Goal: Information Seeking & Learning: Learn about a topic

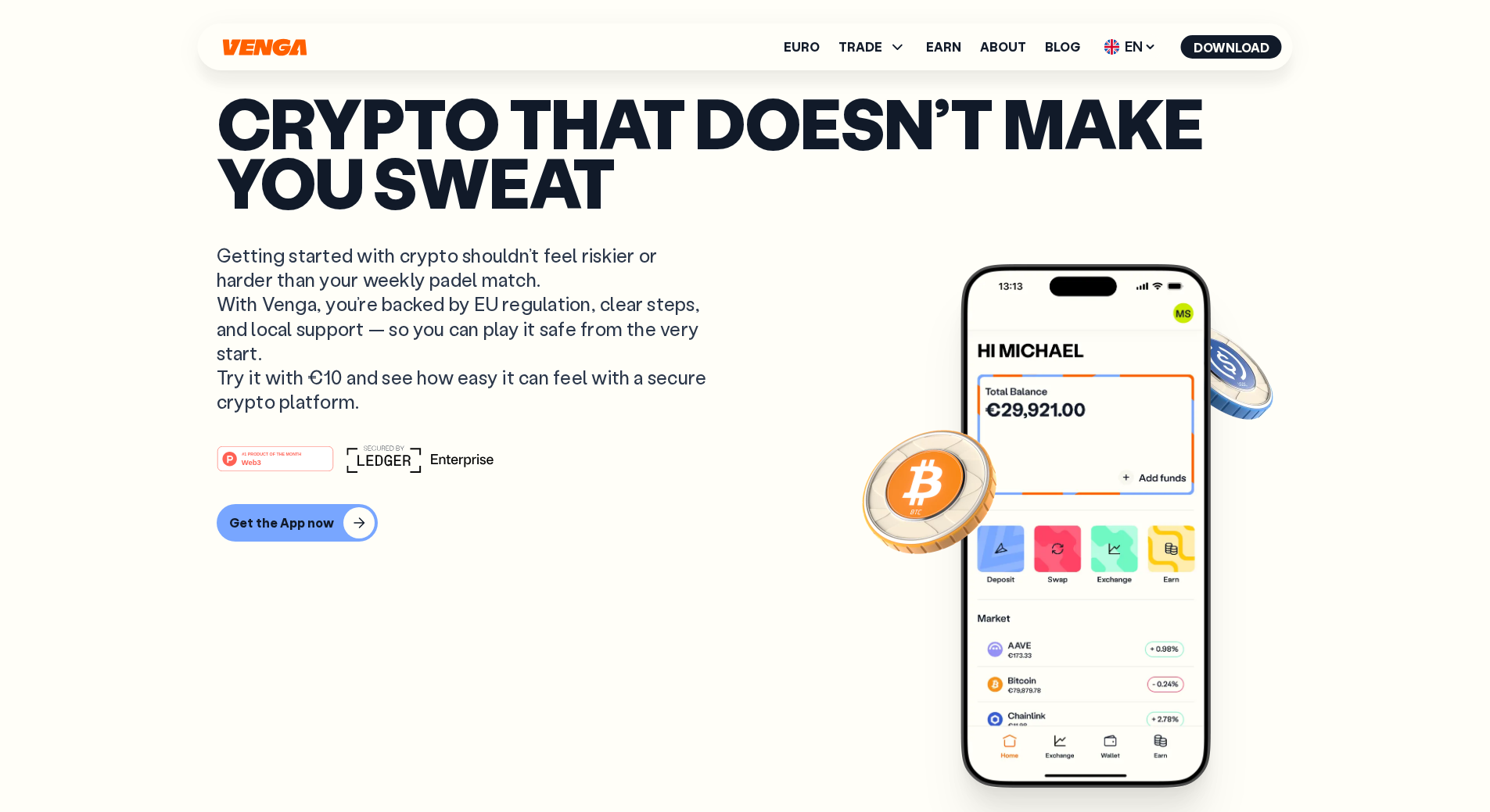
click at [542, 306] on article "Crypto that doesn’t make you sweat Getting started with crypto shouldn’t feel r…" at bounding box center [745, 438] width 1058 height 690
click at [568, 331] on p "Getting started with crypto shouldn’t feel riskier or harder than your weekly p…" at bounding box center [464, 328] width 495 height 170
drag, startPoint x: 374, startPoint y: 421, endPoint x: 760, endPoint y: 422, distance: 386.0
click at [763, 418] on article "Crypto that doesn’t make you sweat Getting started with crypto shouldn’t feel r…" at bounding box center [745, 438] width 1058 height 690
click at [758, 422] on article "Crypto that doesn’t make you sweat Getting started with crypto shouldn’t feel r…" at bounding box center [745, 438] width 1058 height 690
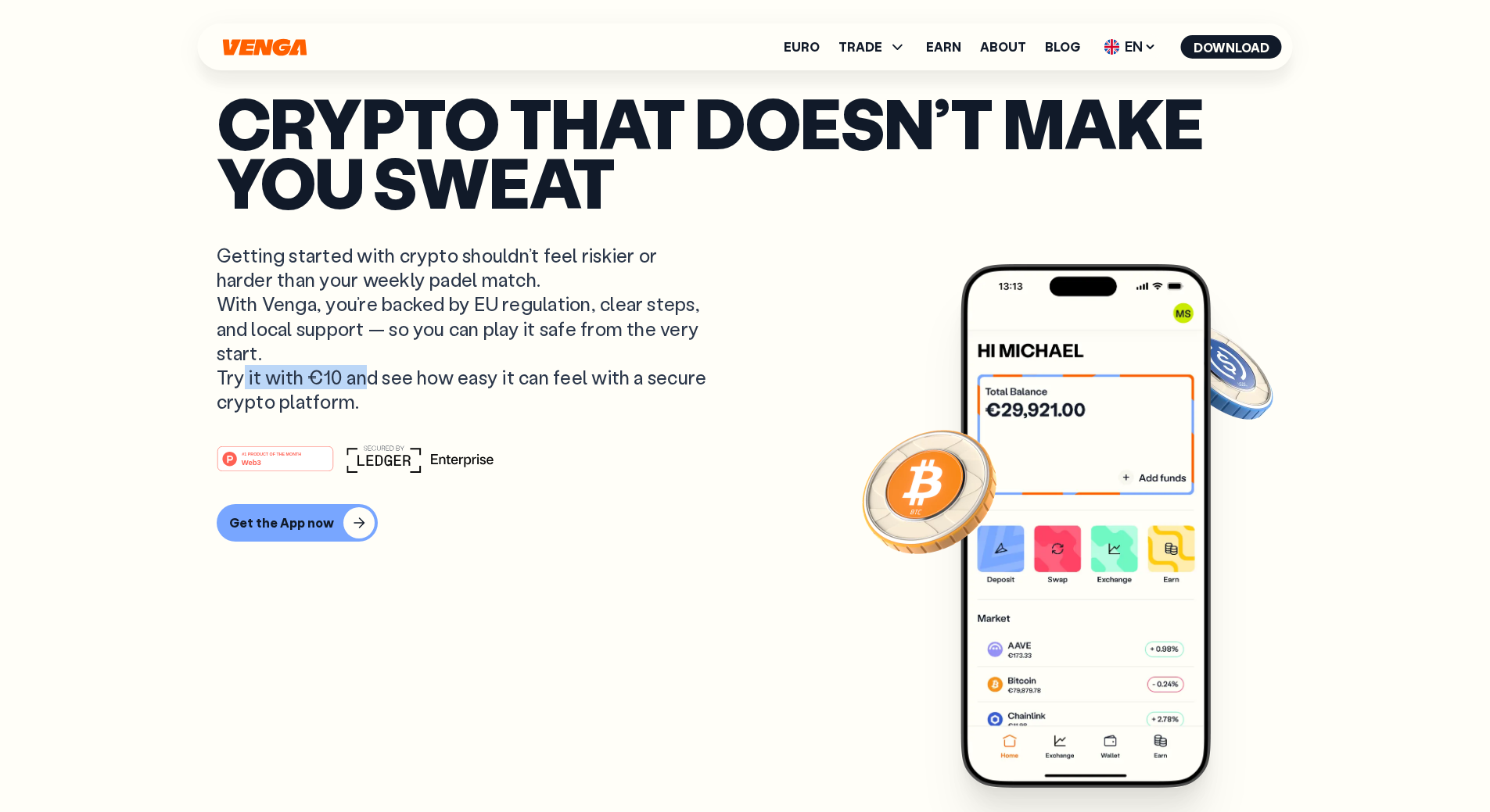
drag, startPoint x: 251, startPoint y: 504, endPoint x: 671, endPoint y: 512, distance: 420.1
click at [648, 414] on p "Getting started with crypto shouldn’t feel riskier or harder than your weekly p…" at bounding box center [464, 328] width 495 height 170
click at [667, 414] on p "Getting started with crypto shouldn’t feel riskier or harder than your weekly p…" at bounding box center [464, 328] width 495 height 170
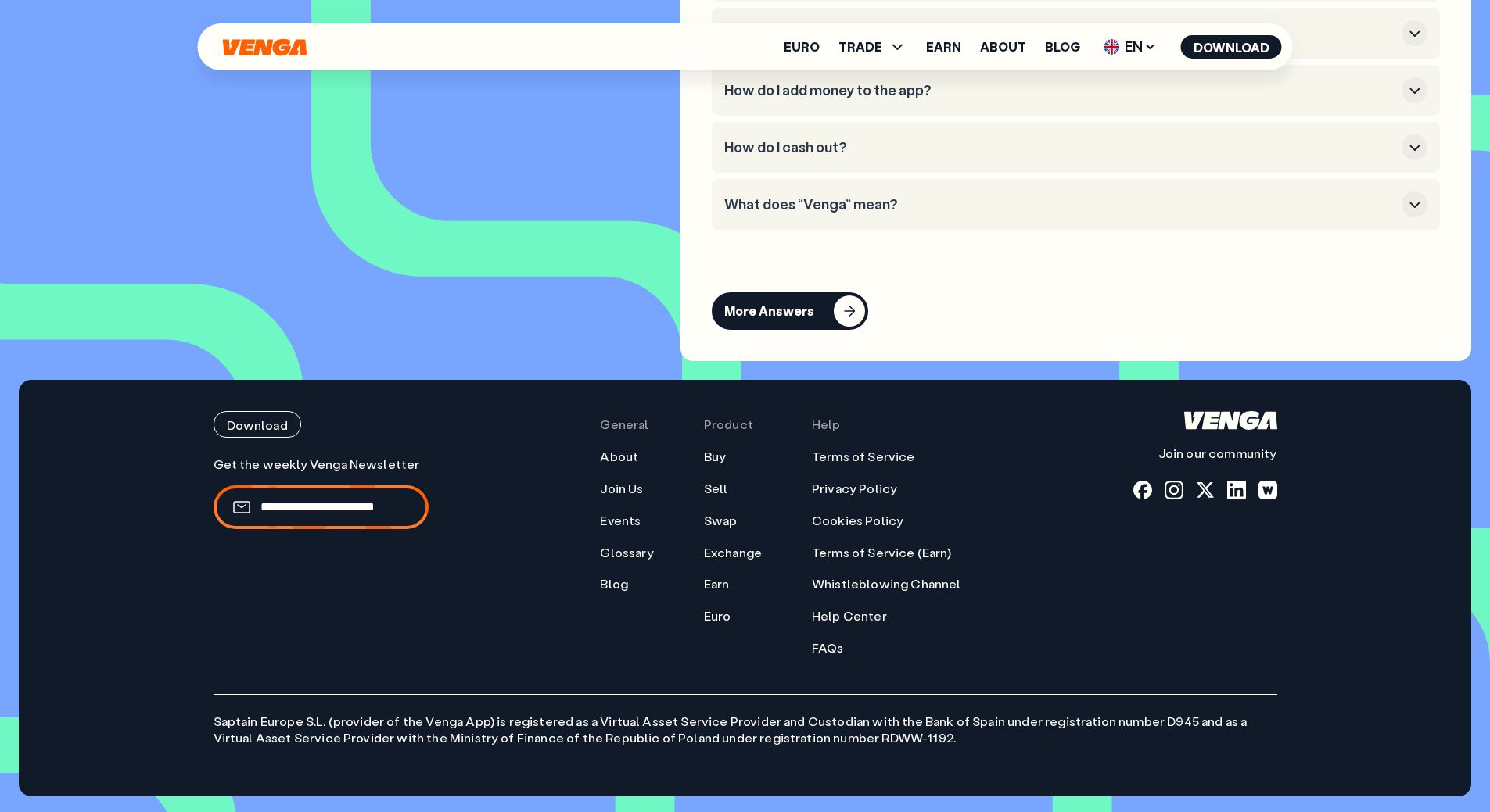
scroll to position [7487, 0]
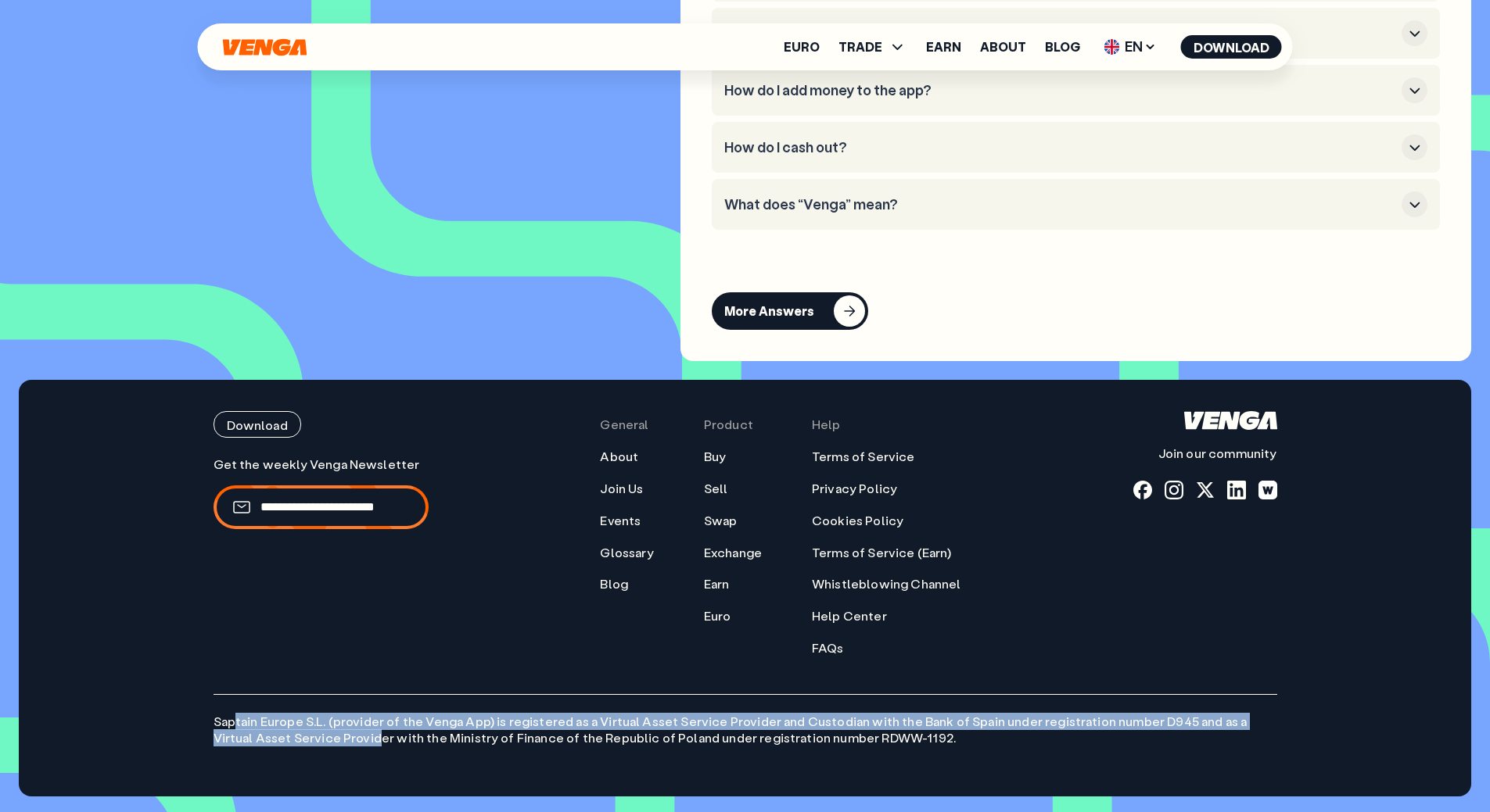
drag, startPoint x: 243, startPoint y: 722, endPoint x: 370, endPoint y: 742, distance: 128.6
click at [338, 737] on p "Saptain Europe S.L. (provider of the Venga App) is registered as a Virtual Asse…" at bounding box center [745, 720] width 1064 height 52
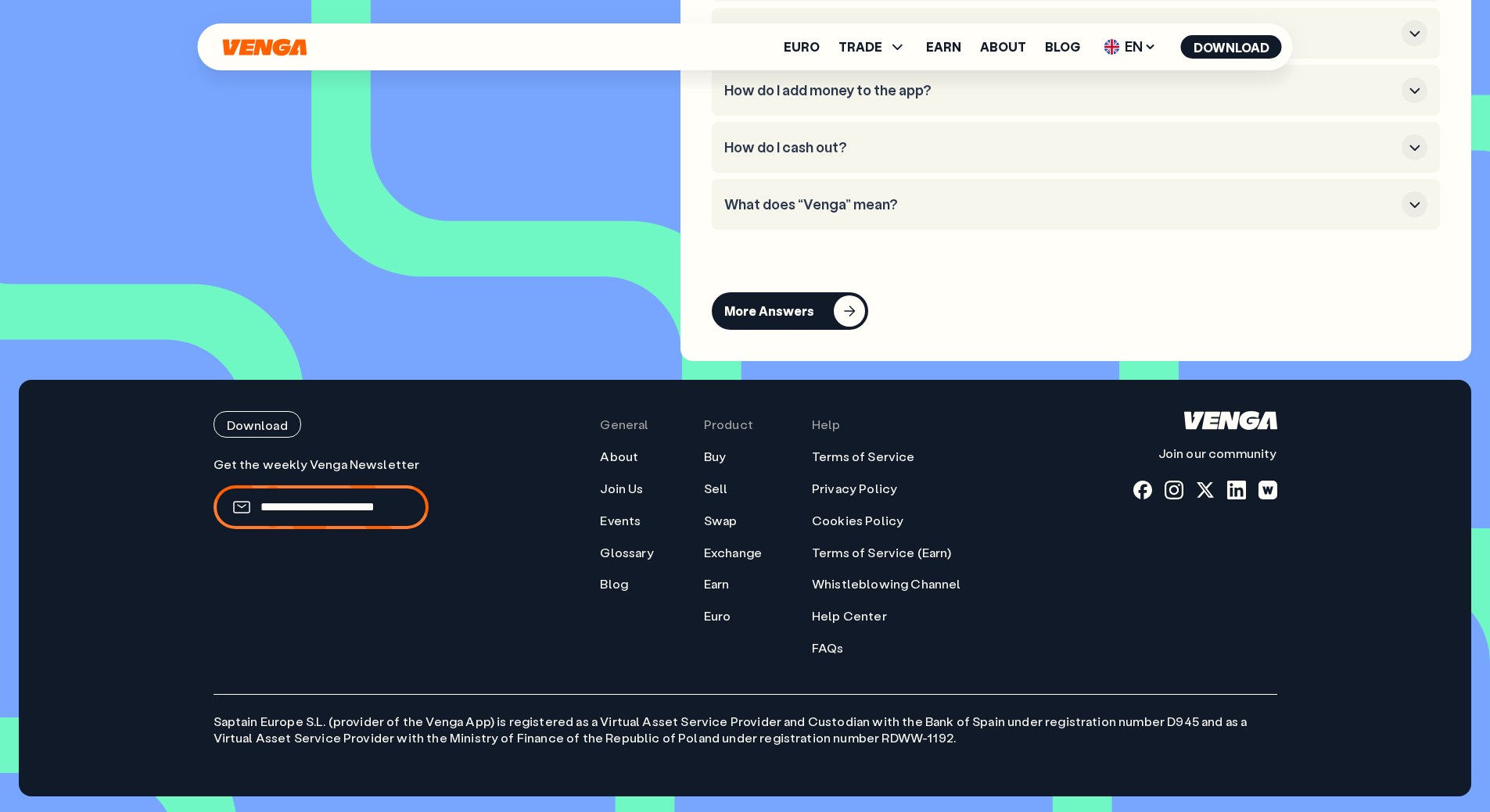
click at [371, 743] on p "Saptain Europe S.L. (provider of the Venga App) is registered as a Virtual Asse…" at bounding box center [745, 720] width 1064 height 52
click at [838, 215] on button "What does “Venga” mean?" at bounding box center [1076, 204] width 703 height 26
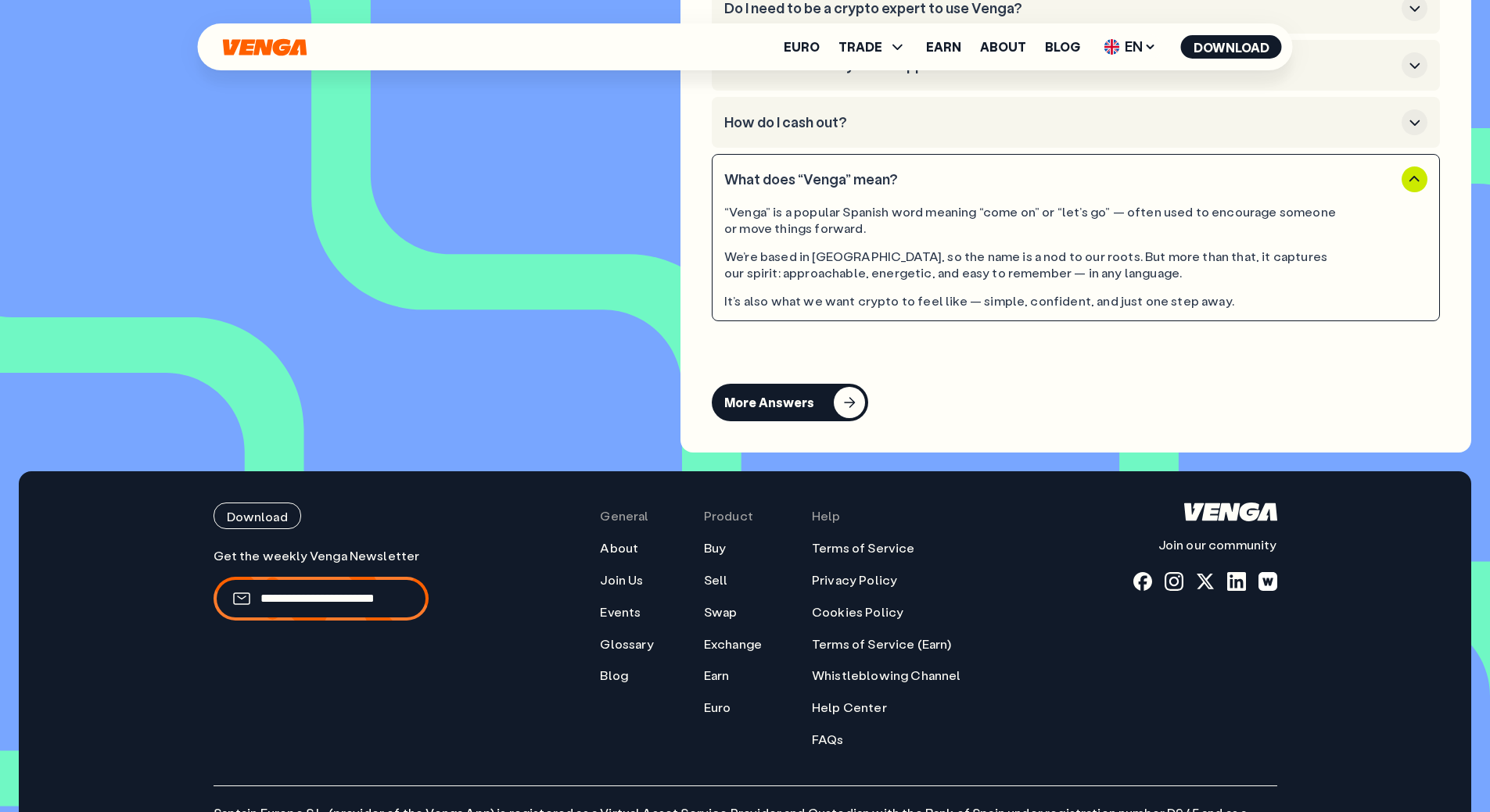
click at [948, 381] on div "FAQ Here’s where we explain who we are, why we built Venga, and how we keep thi…" at bounding box center [1075, 35] width 791 height 838
click at [1419, 189] on icon "button" at bounding box center [1415, 179] width 19 height 19
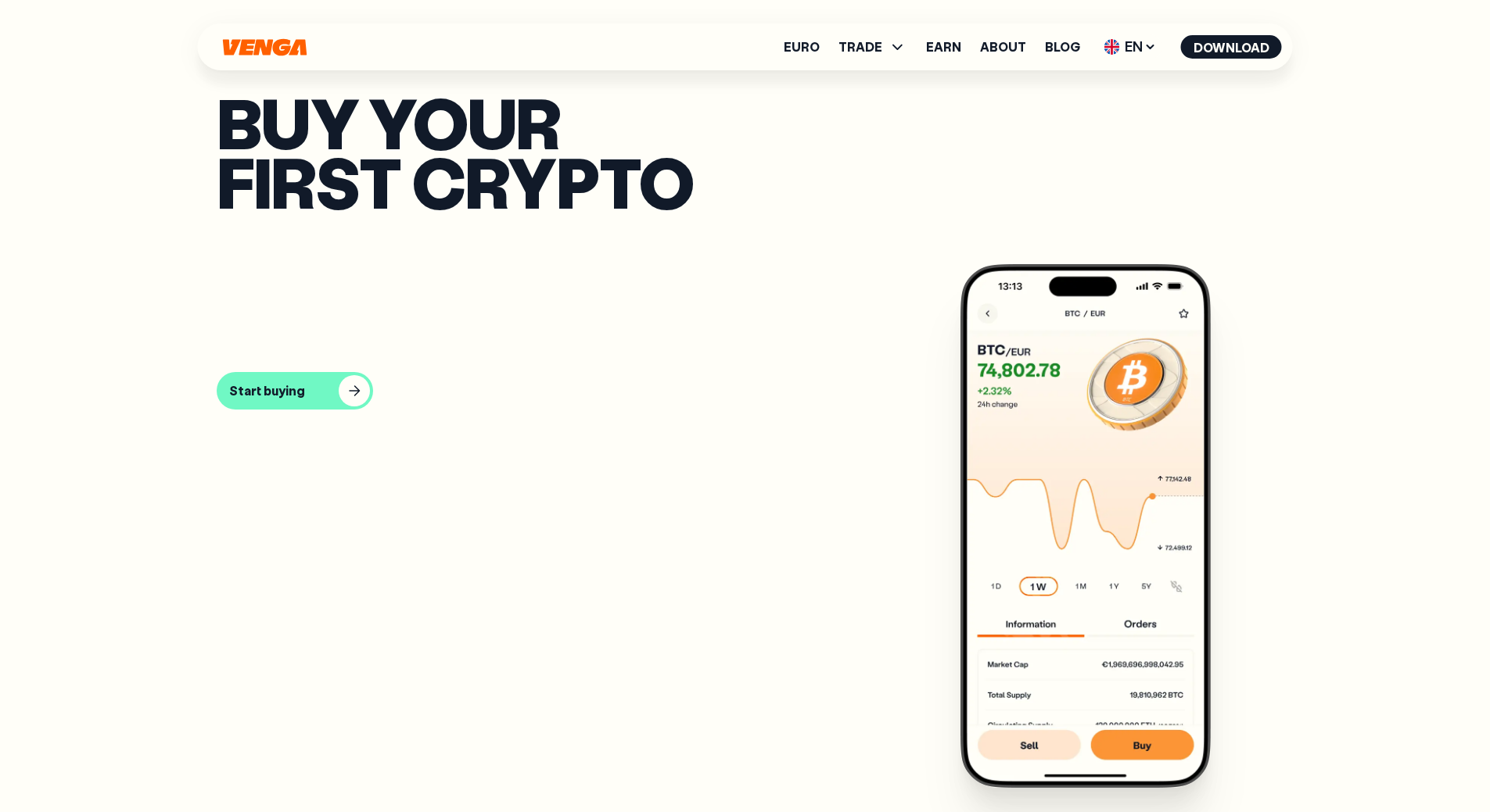
scroll to position [691, 0]
